Goal: Find contact information: Find contact information

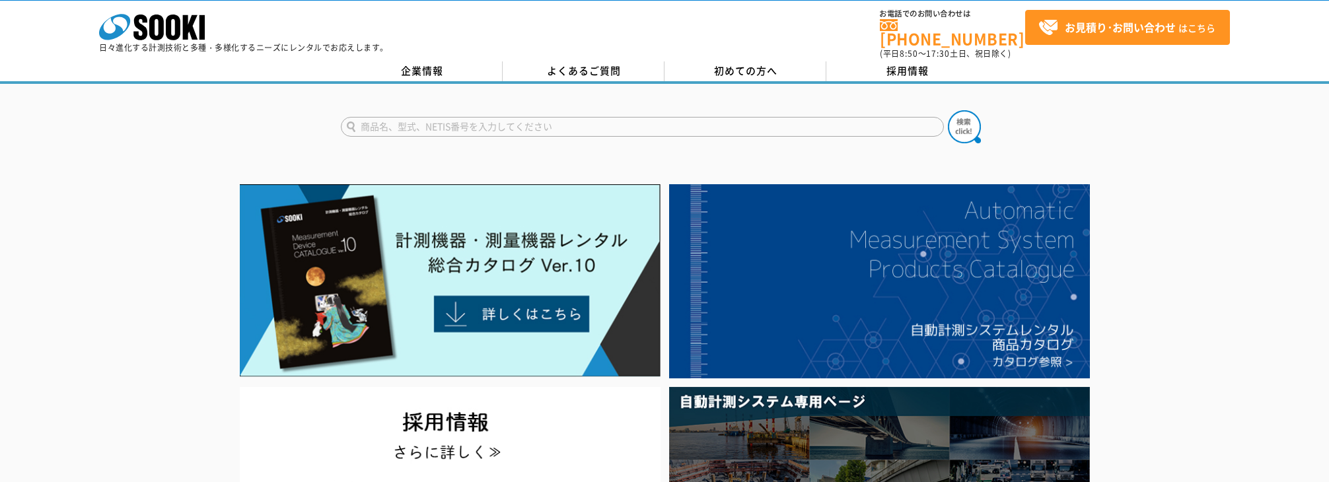
scroll to position [3, 0]
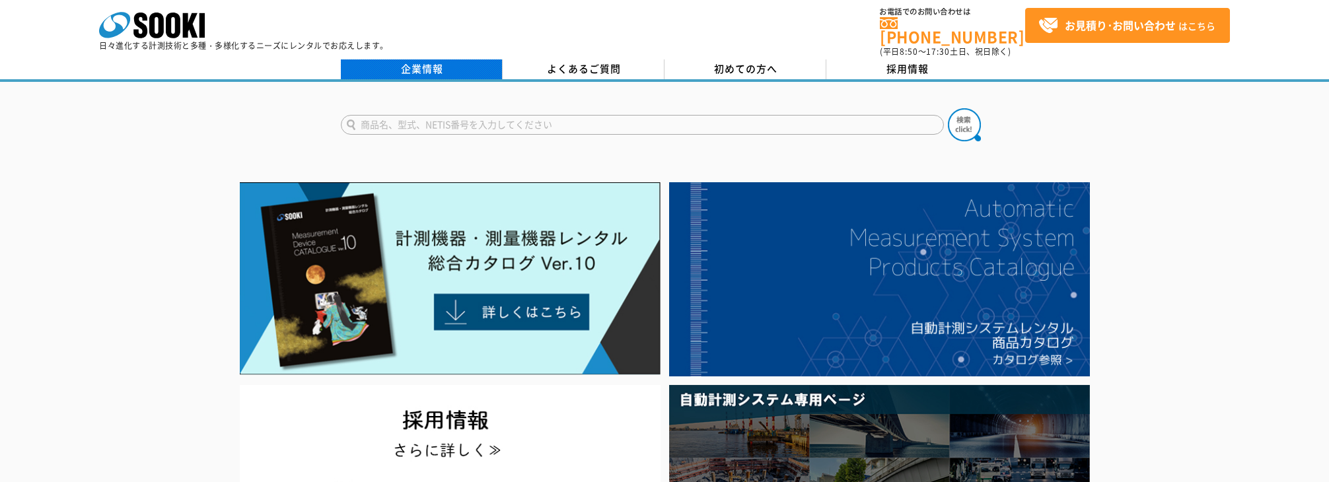
click at [435, 66] on link "企業情報" at bounding box center [422, 69] width 162 height 20
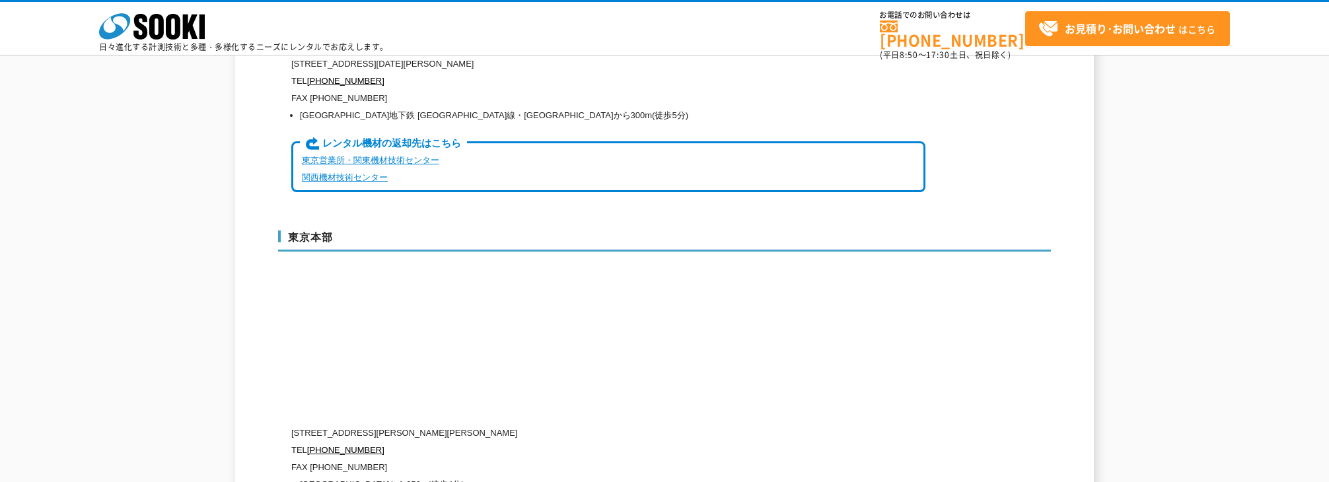
scroll to position [3513, 0]
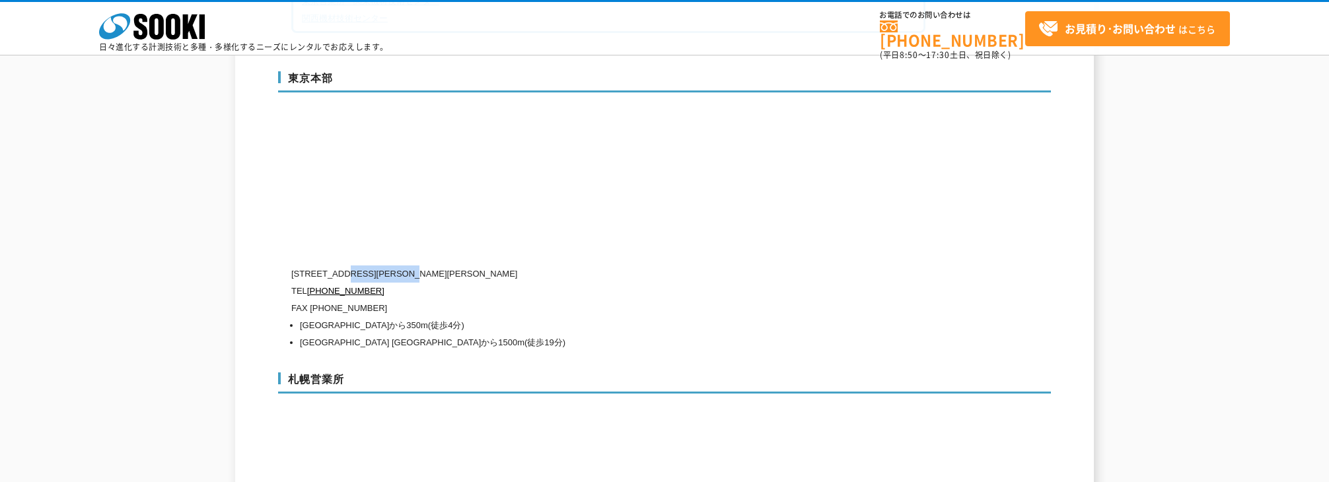
drag, startPoint x: 439, startPoint y: 261, endPoint x: 350, endPoint y: 261, distance: 89.2
click at [350, 265] on p "[STREET_ADDRESS][PERSON_NAME][PERSON_NAME]" at bounding box center [608, 273] width 634 height 17
copy p "東京都中央区新川1-8-6"
